Goal: Task Accomplishment & Management: Manage account settings

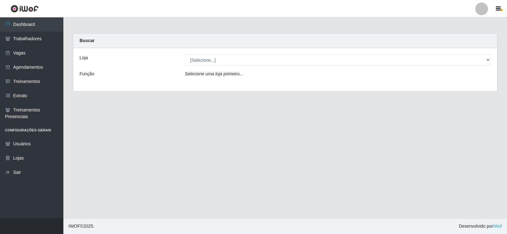
click at [44, 47] on link "Vagas" at bounding box center [31, 53] width 63 height 14
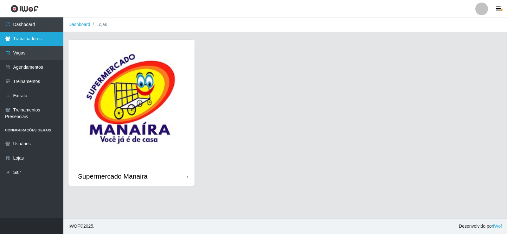
click at [29, 40] on link "Trabalhadores" at bounding box center [31, 39] width 63 height 14
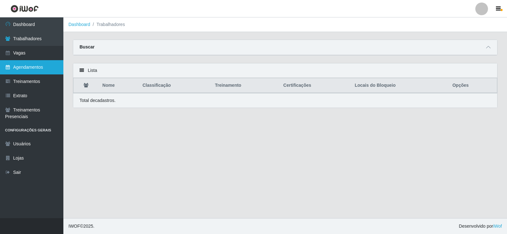
click at [29, 66] on link "Agendamentos" at bounding box center [31, 67] width 63 height 14
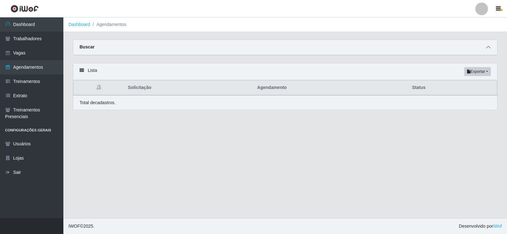
click at [488, 47] on icon at bounding box center [488, 47] width 4 height 4
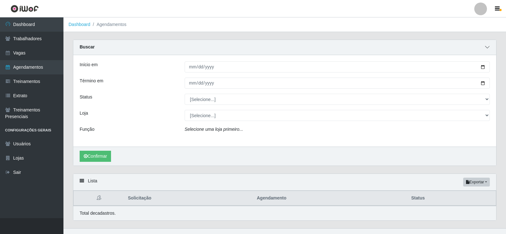
click at [488, 47] on icon at bounding box center [487, 47] width 4 height 4
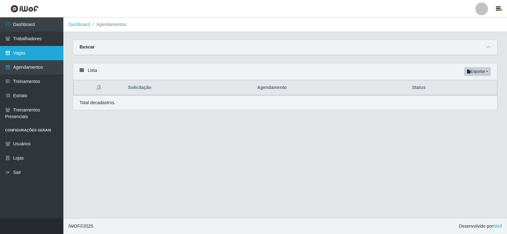
click at [25, 54] on link "Vagas" at bounding box center [31, 53] width 63 height 14
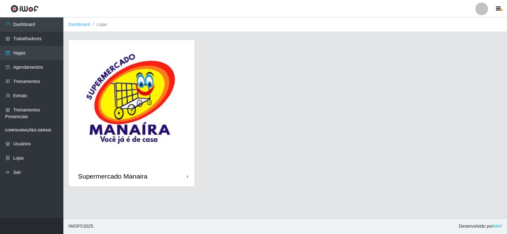
click at [104, 24] on li "Lojas" at bounding box center [98, 24] width 17 height 7
click at [28, 42] on link "Trabalhadores" at bounding box center [31, 39] width 63 height 14
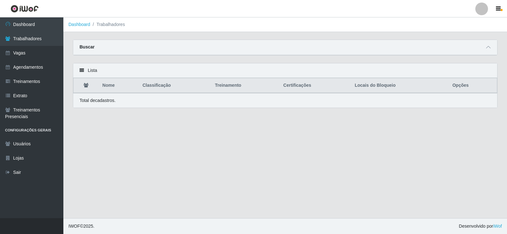
click at [492, 51] on div "Buscar" at bounding box center [285, 47] width 424 height 15
click at [491, 49] on icon at bounding box center [488, 47] width 4 height 4
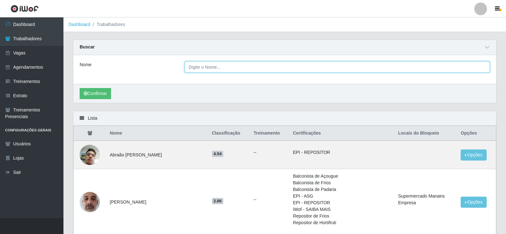
click at [209, 71] on input "Nome" at bounding box center [337, 67] width 305 height 11
type input "a"
click at [80, 88] on button "Confirmar" at bounding box center [95, 93] width 31 height 11
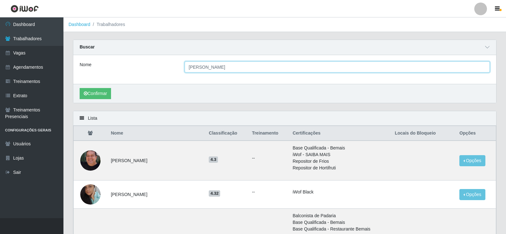
type input "[PERSON_NAME]"
click at [80, 88] on button "Confirmar" at bounding box center [95, 93] width 31 height 11
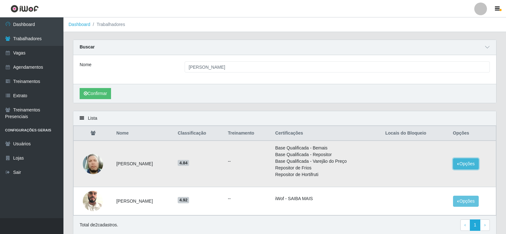
click at [464, 166] on button "Opções" at bounding box center [466, 164] width 26 height 11
click at [418, 179] on button "Bloquear - Loja" at bounding box center [426, 178] width 51 height 13
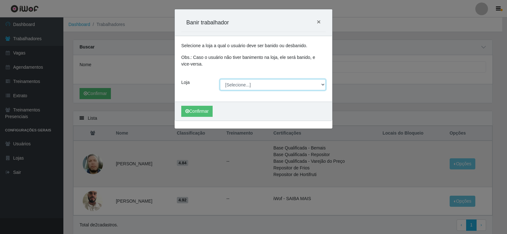
click at [322, 84] on select "[Selecione...] Supermercado Manaira" at bounding box center [273, 84] width 106 height 11
select select "443"
click at [220, 79] on select "[Selecione...] Supermercado Manaira" at bounding box center [273, 84] width 106 height 11
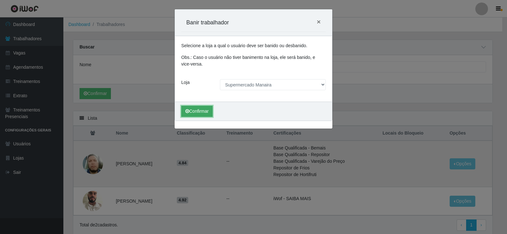
click at [203, 111] on button "Confirmar" at bounding box center [196, 111] width 31 height 11
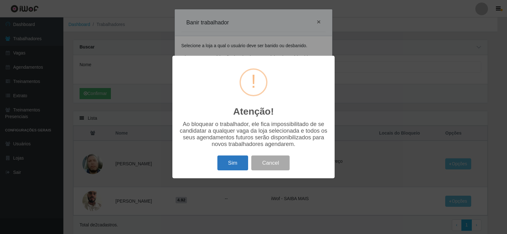
click at [239, 166] on button "Sim" at bounding box center [233, 163] width 31 height 15
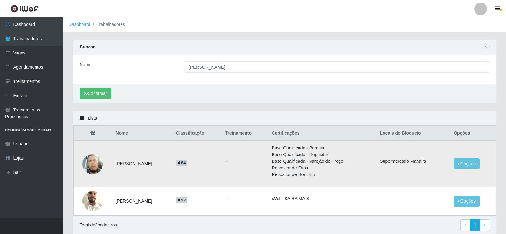
scroll to position [25, 0]
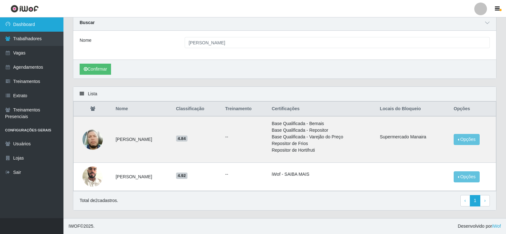
click at [30, 28] on link "Dashboard" at bounding box center [31, 24] width 63 height 14
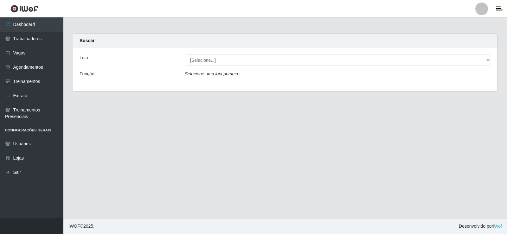
click at [496, 59] on div "Loja [Selecione...] Supermercado Manaira Função Selecione uma loja primeiro..." at bounding box center [285, 69] width 424 height 43
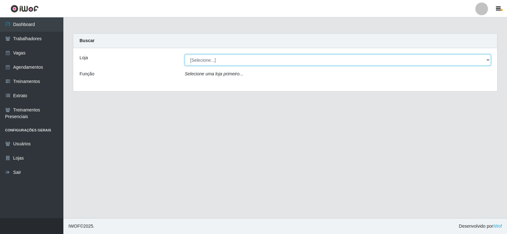
click at [490, 60] on select "[Selecione...] Supermercado Manaira" at bounding box center [338, 60] width 306 height 11
select select "443"
click at [185, 55] on select "[Selecione...] Supermercado Manaira" at bounding box center [338, 60] width 306 height 11
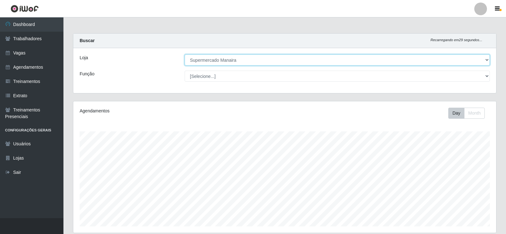
scroll to position [132, 423]
click at [485, 61] on select "[Selecione...] Supermercado Manaira" at bounding box center [337, 60] width 305 height 11
click at [185, 55] on select "[Selecione...] Supermercado Manaira" at bounding box center [337, 60] width 305 height 11
click at [488, 58] on select "[Selecione...] Supermercado Manaira" at bounding box center [337, 60] width 305 height 11
click at [185, 55] on select "[Selecione...] Supermercado Manaira" at bounding box center [337, 60] width 305 height 11
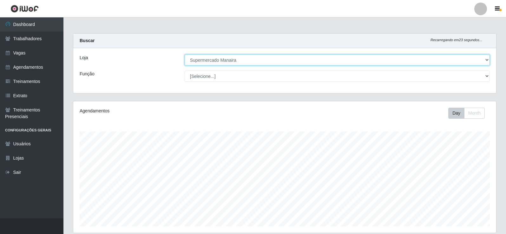
click at [486, 64] on select "[Selecione...] Supermercado Manaira" at bounding box center [337, 60] width 305 height 11
click at [185, 55] on select "[Selecione...] Supermercado Manaira" at bounding box center [337, 60] width 305 height 11
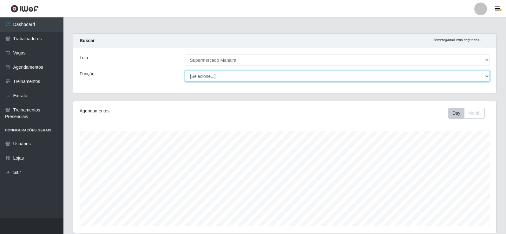
click at [480, 78] on select "[Selecione...] ASG ASG + ASG ++ Embalador Embalador + Embalador ++ Operador de …" at bounding box center [337, 76] width 305 height 11
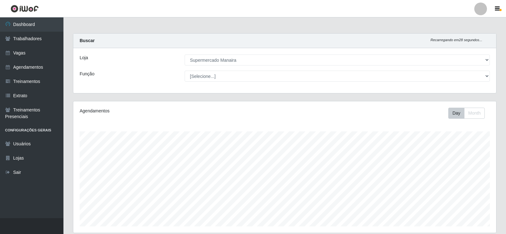
drag, startPoint x: 166, startPoint y: 50, endPoint x: 163, endPoint y: 51, distance: 3.5
click at [163, 51] on div "Loja [Selecione...] Supermercado Manaira Função [Selecione...] ASG ASG + ASG ++…" at bounding box center [284, 70] width 423 height 45
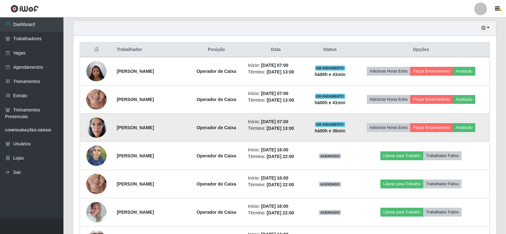
scroll to position [222, 0]
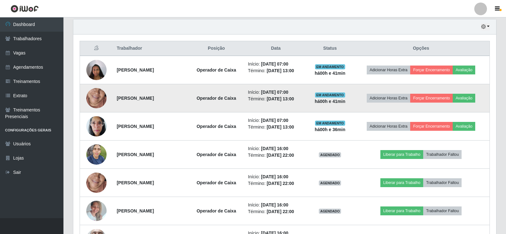
click at [98, 99] on img at bounding box center [96, 98] width 20 height 44
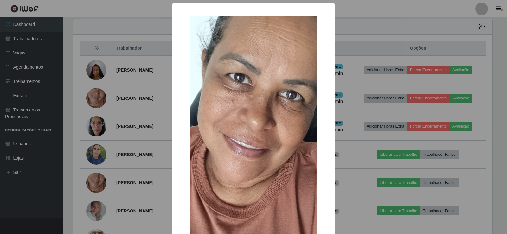
click at [98, 98] on div "× OK Cancel" at bounding box center [253, 117] width 507 height 234
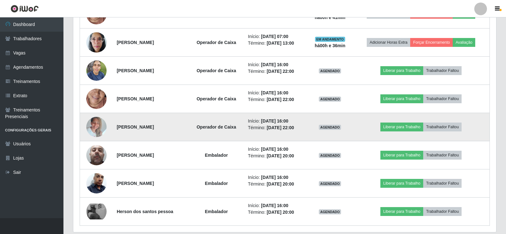
scroll to position [317, 0]
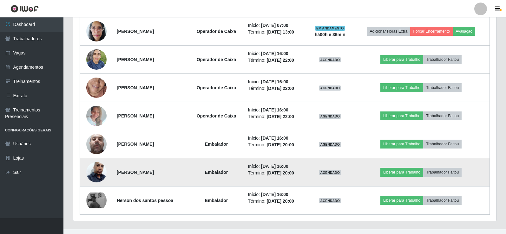
click at [95, 168] on img at bounding box center [96, 172] width 20 height 36
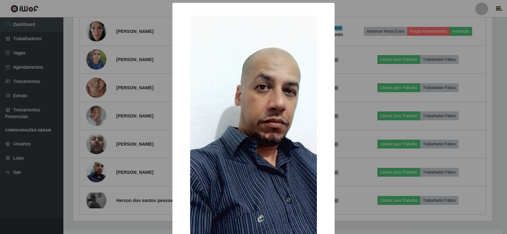
click at [95, 168] on div "× OK Cancel" at bounding box center [253, 117] width 507 height 234
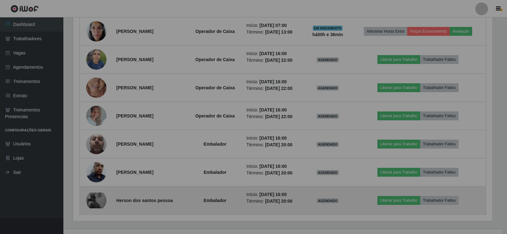
scroll to position [132, 423]
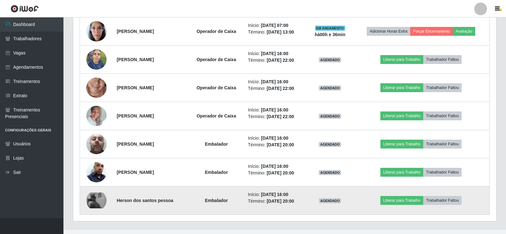
click at [96, 198] on img at bounding box center [96, 201] width 20 height 16
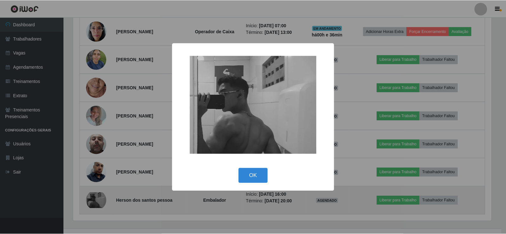
scroll to position [132, 420]
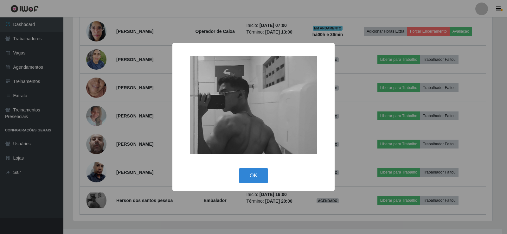
drag, startPoint x: 186, startPoint y: 206, endPoint x: 183, endPoint y: 211, distance: 5.4
click at [185, 208] on div "× OK Cancel" at bounding box center [253, 117] width 507 height 234
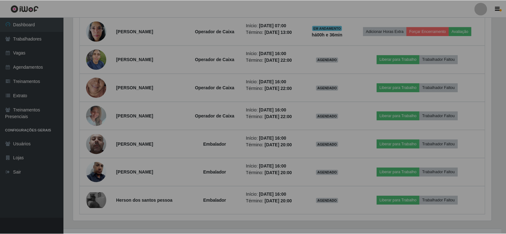
scroll to position [132, 423]
